Goal: Information Seeking & Learning: Learn about a topic

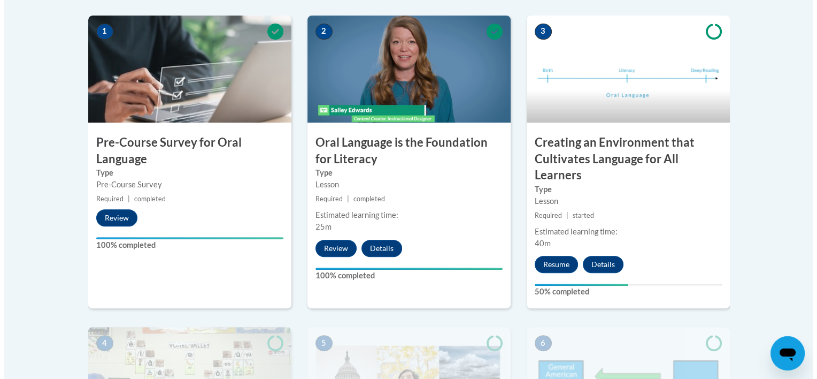
scroll to position [312, 0]
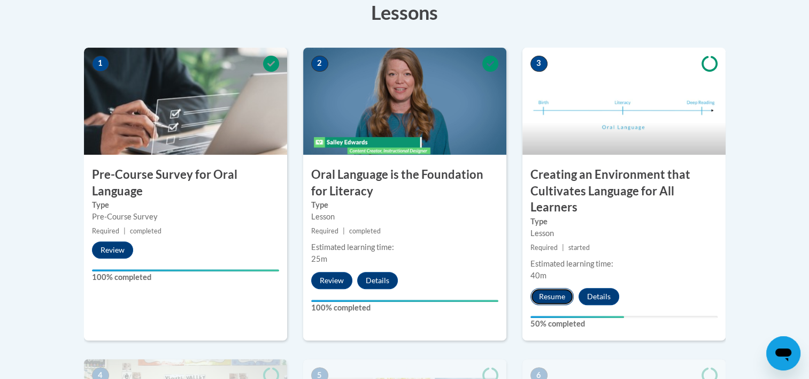
click at [558, 297] on button "Resume" at bounding box center [551, 296] width 43 height 17
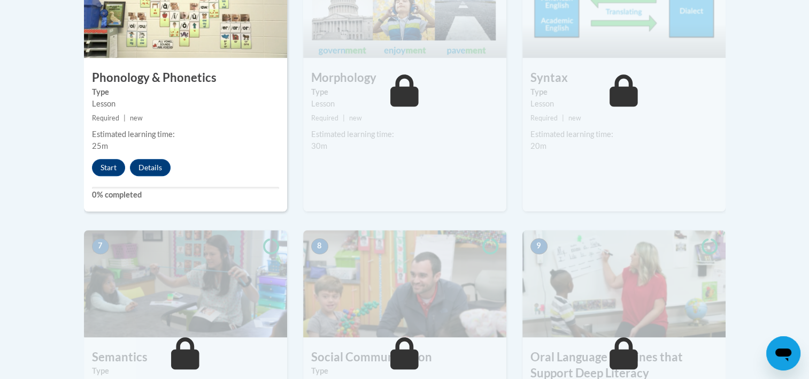
scroll to position [728, 0]
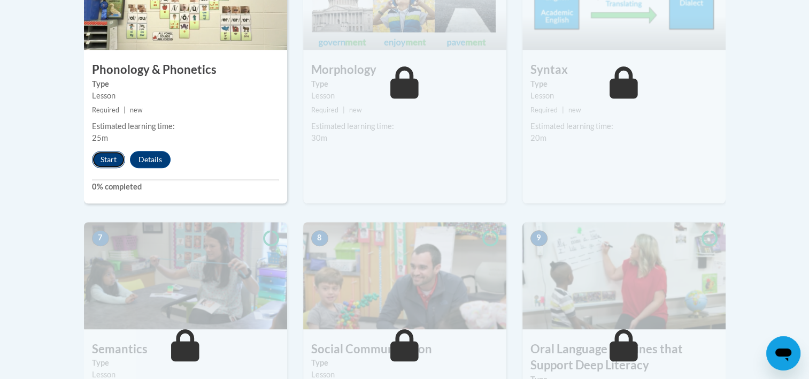
click at [113, 151] on button "Start" at bounding box center [108, 159] width 33 height 17
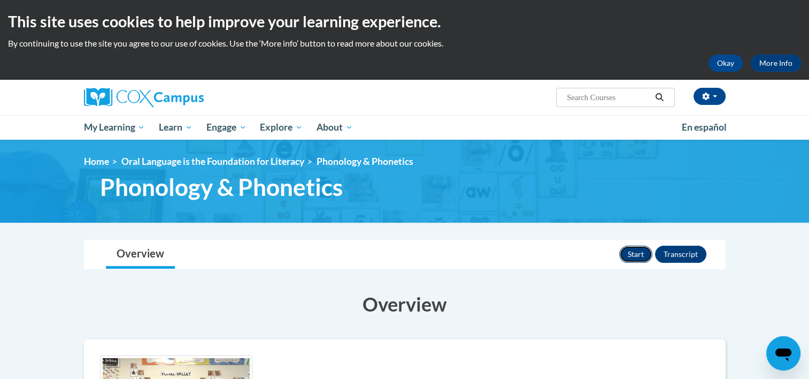
click at [634, 250] on button "Start" at bounding box center [635, 253] width 33 height 17
